Goal: Information Seeking & Learning: Learn about a topic

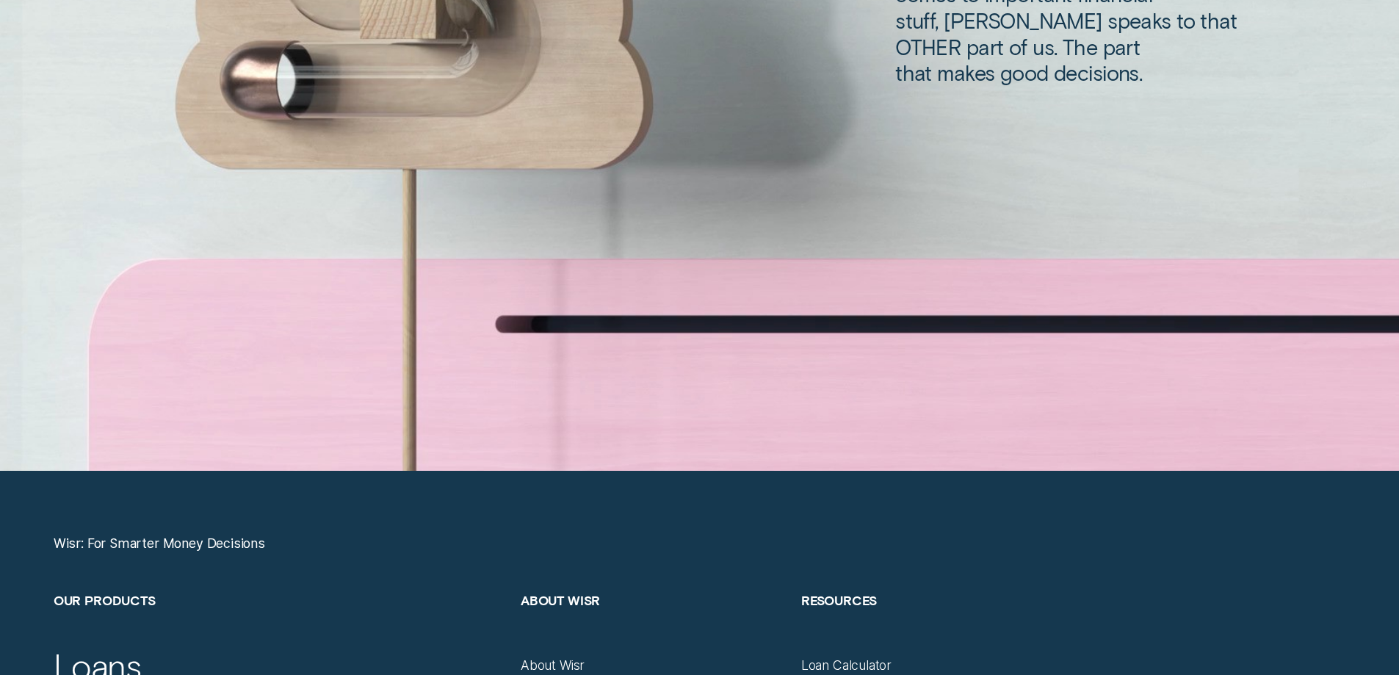
scroll to position [6167, 0]
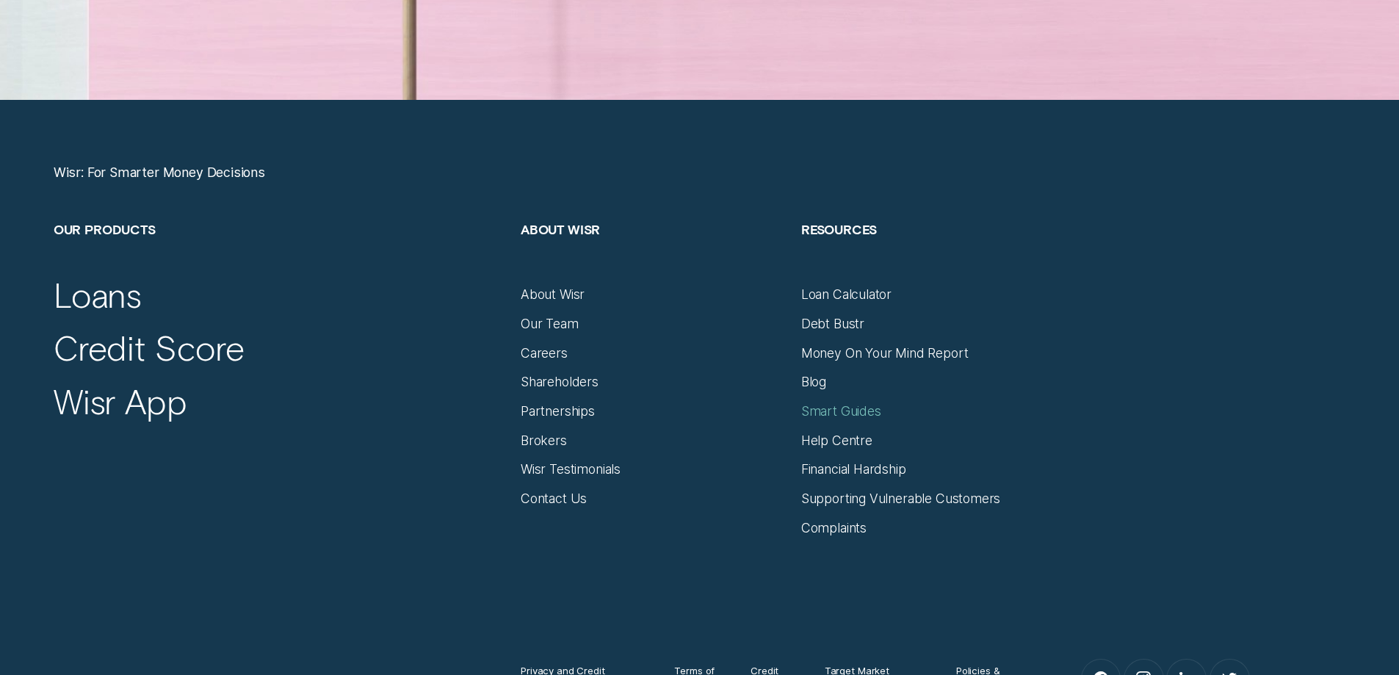
click at [832, 407] on div "Smart Guides" at bounding box center [841, 411] width 80 height 16
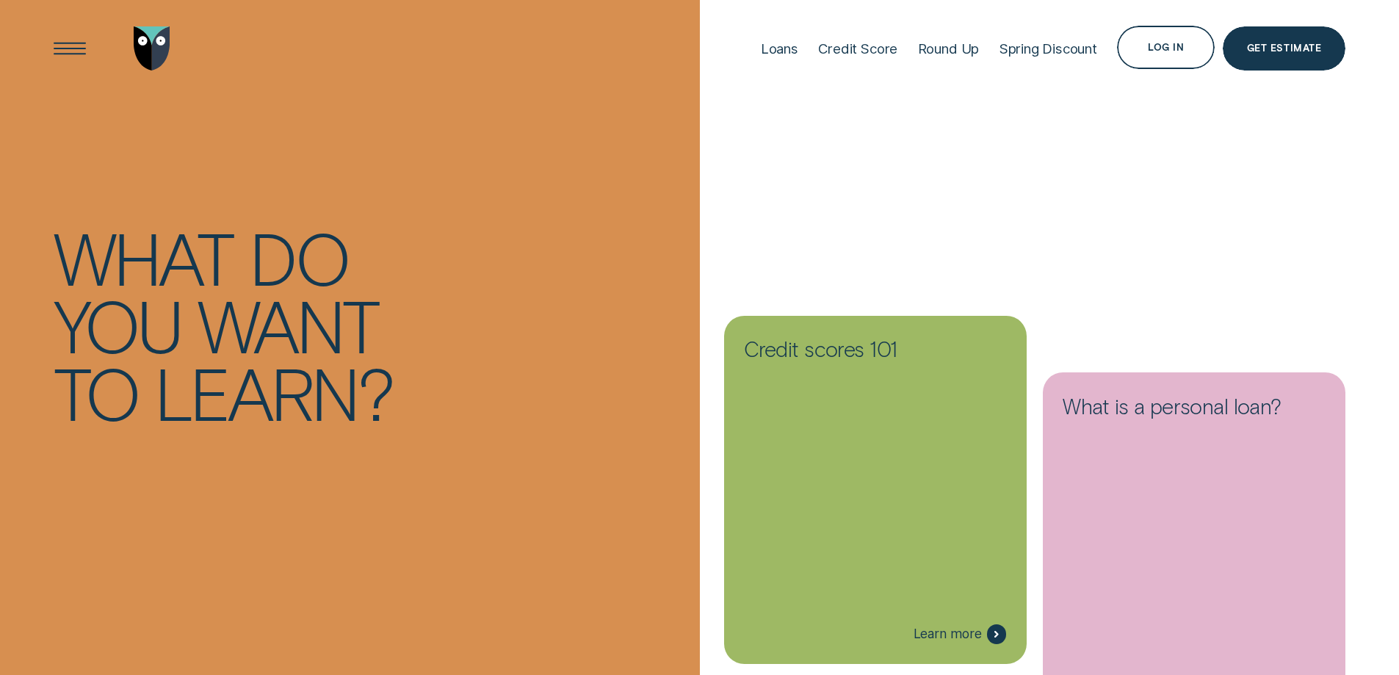
click at [1265, 440] on div at bounding box center [1194, 546] width 303 height 348
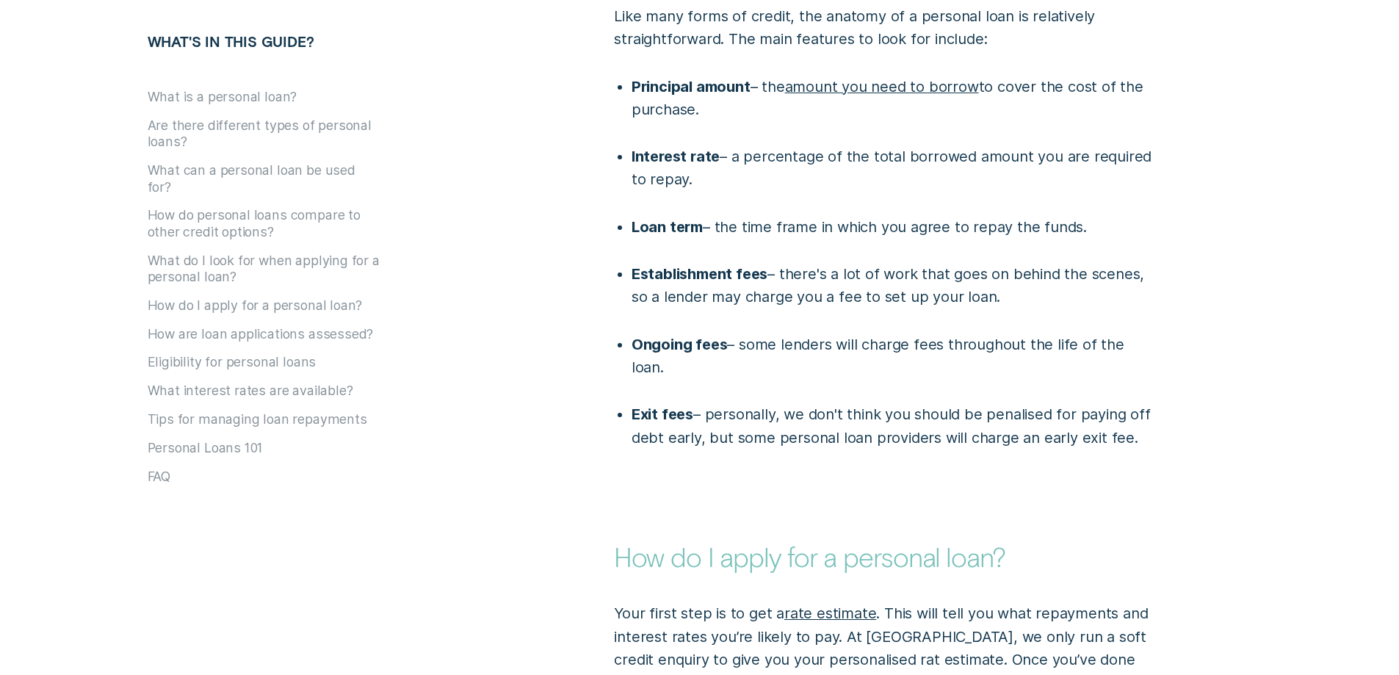
scroll to position [4038, 0]
